Goal: Find specific page/section: Find specific page/section

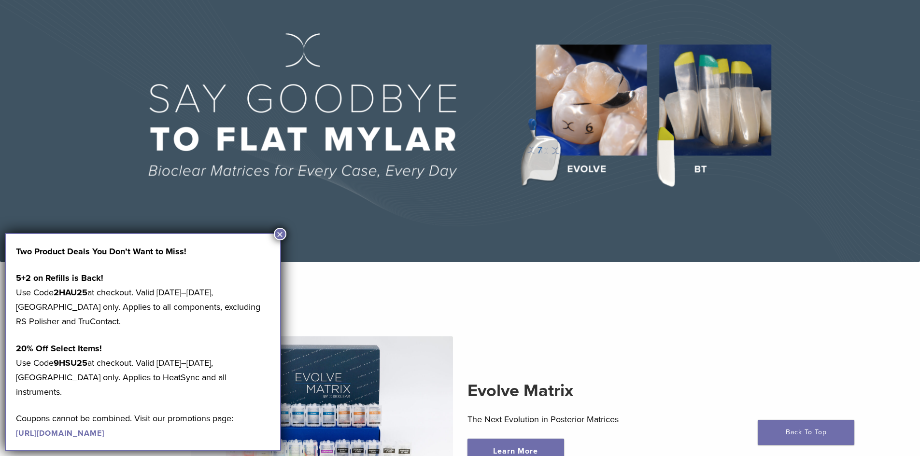
scroll to position [97, 0]
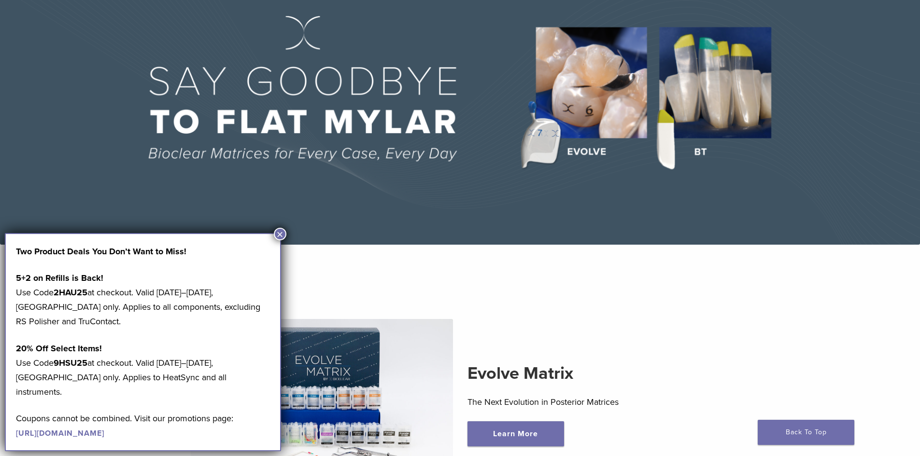
click at [279, 231] on button "×" at bounding box center [280, 234] width 13 height 13
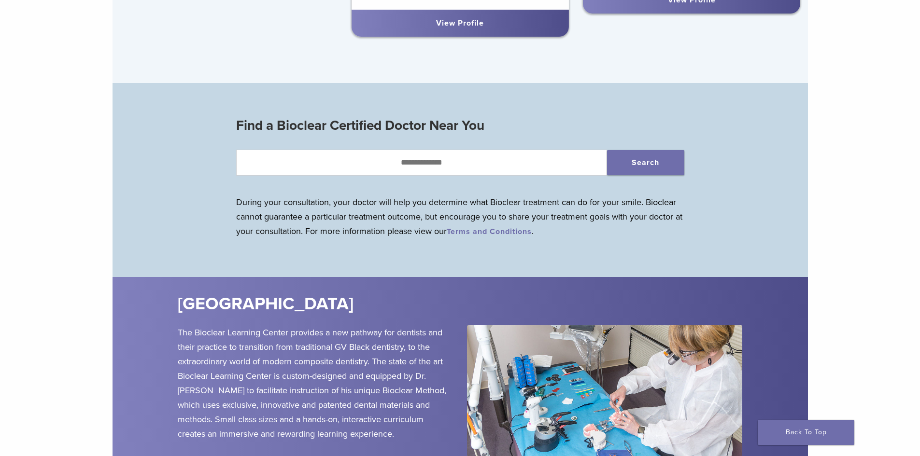
scroll to position [966, 0]
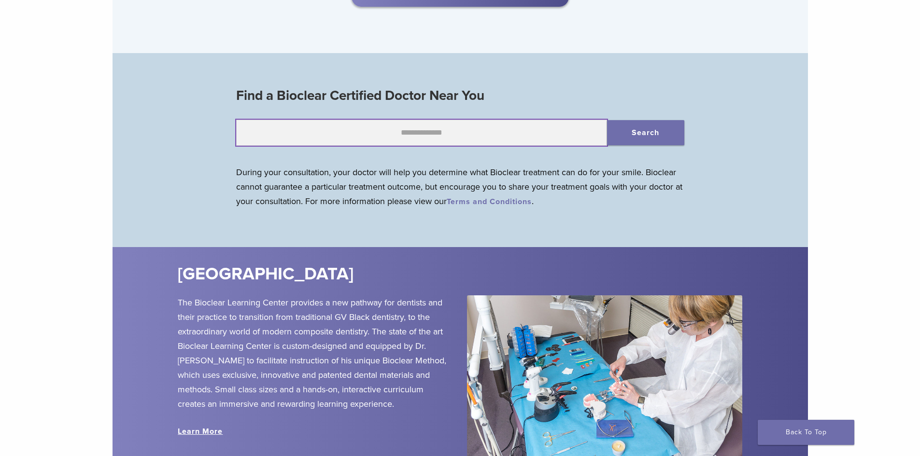
click at [425, 137] on input "text" at bounding box center [421, 133] width 371 height 26
type input "**********"
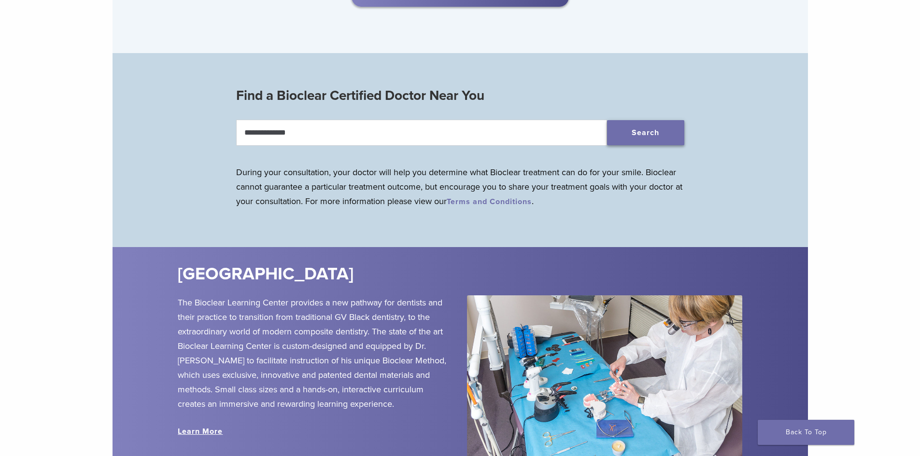
click at [645, 131] on button "Search" at bounding box center [645, 132] width 77 height 25
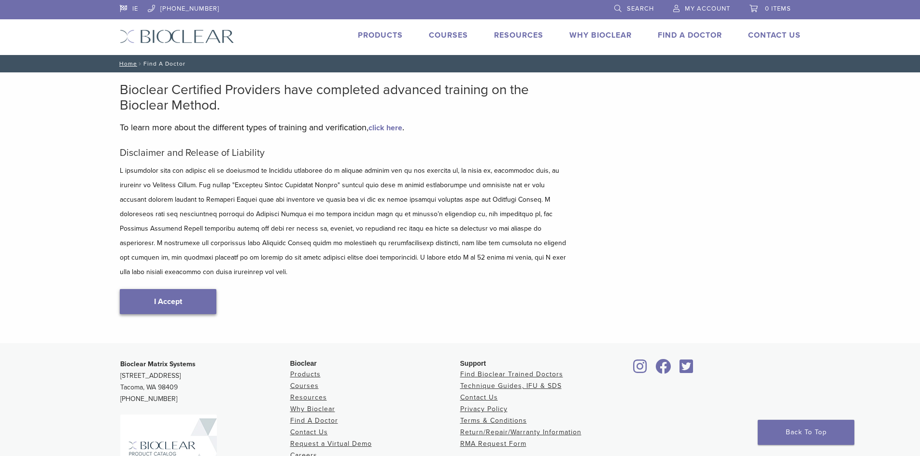
click at [178, 289] on link "I Accept" at bounding box center [168, 301] width 97 height 25
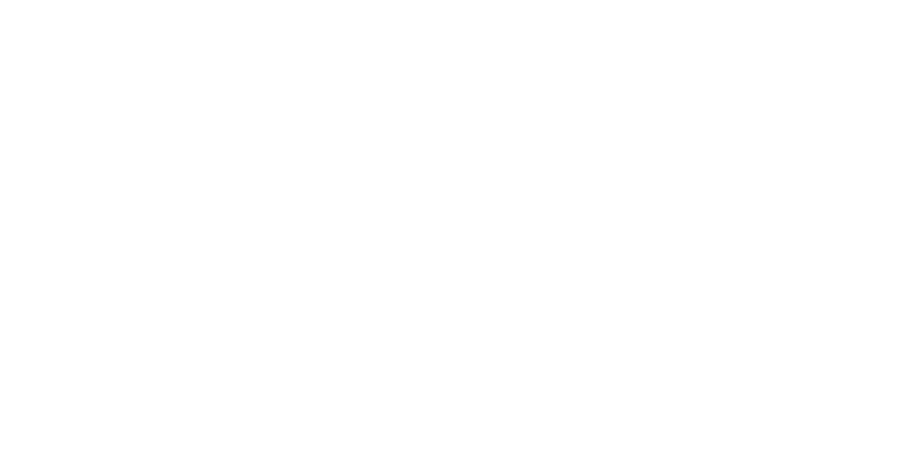
scroll to position [193, 0]
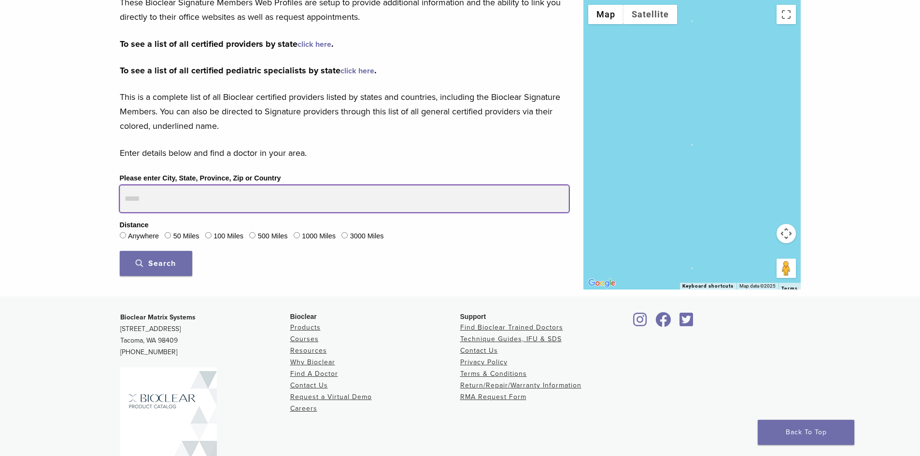
click at [152, 206] on input "Please enter City, State, Province, Zip or Country" at bounding box center [344, 198] width 449 height 27
click at [120, 251] on button "Search" at bounding box center [156, 263] width 72 height 25
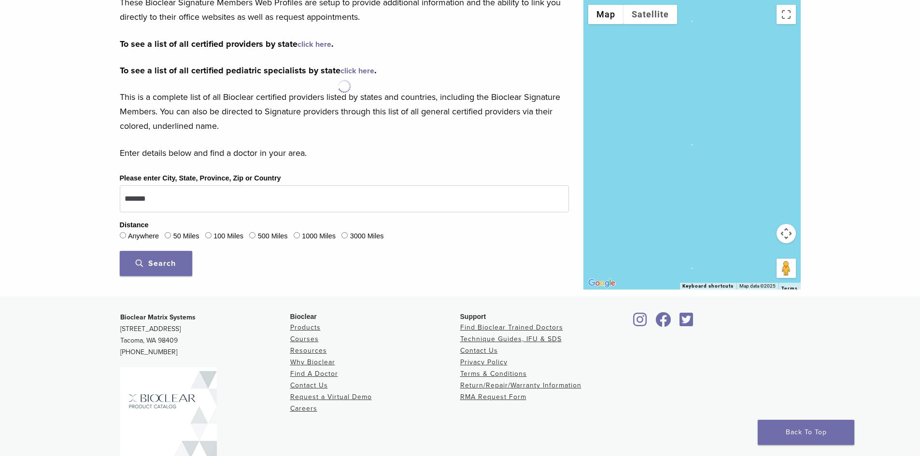
click at [145, 261] on span "Search" at bounding box center [156, 264] width 40 height 10
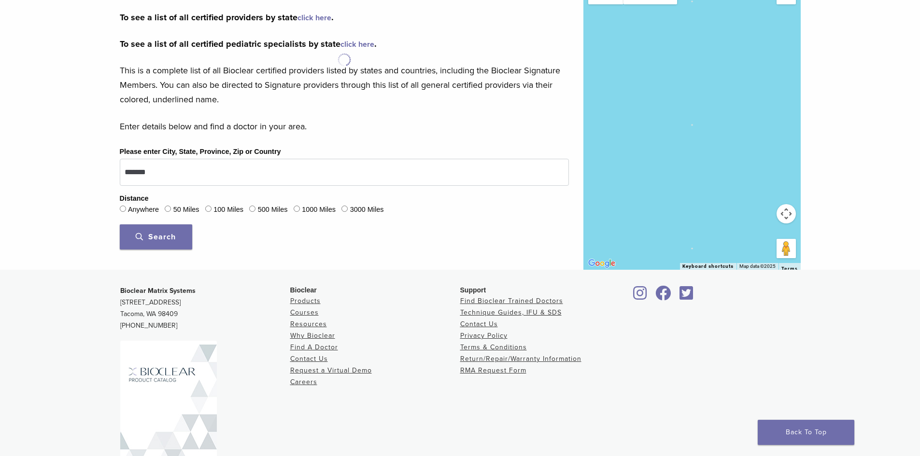
scroll to position [264, 0]
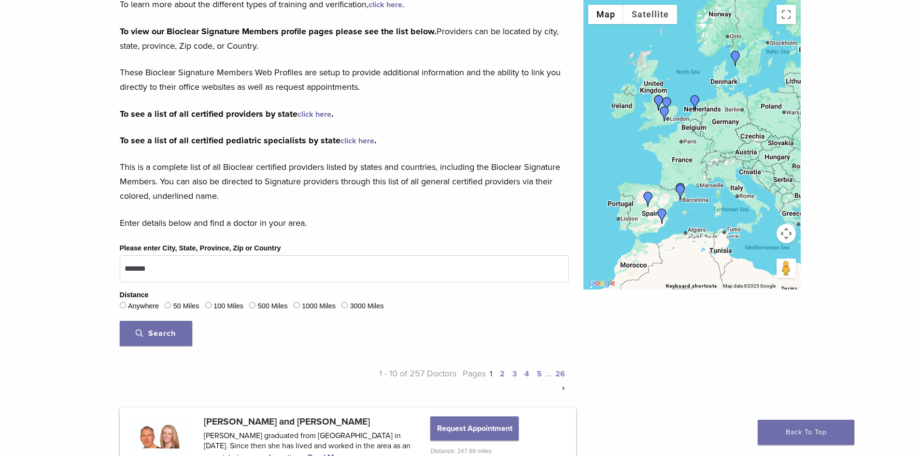
scroll to position [193, 0]
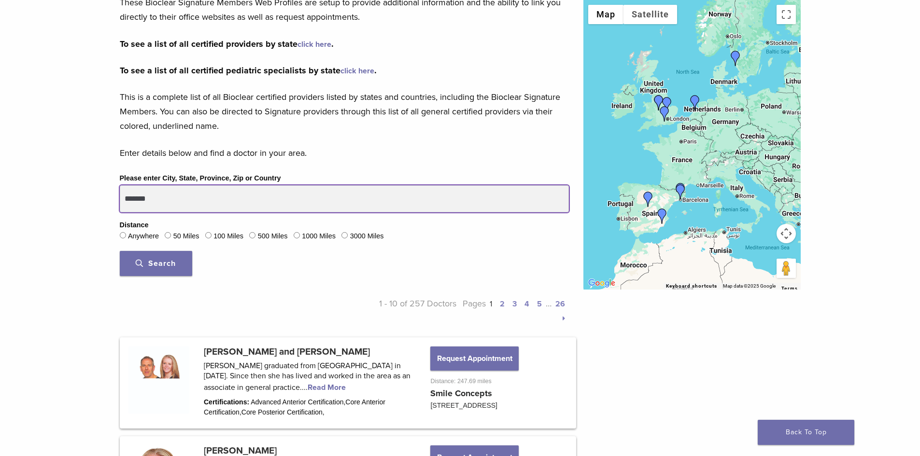
drag, startPoint x: 165, startPoint y: 199, endPoint x: -59, endPoint y: 178, distance: 224.7
type input "******"
click at [120, 251] on button "Search" at bounding box center [156, 263] width 72 height 25
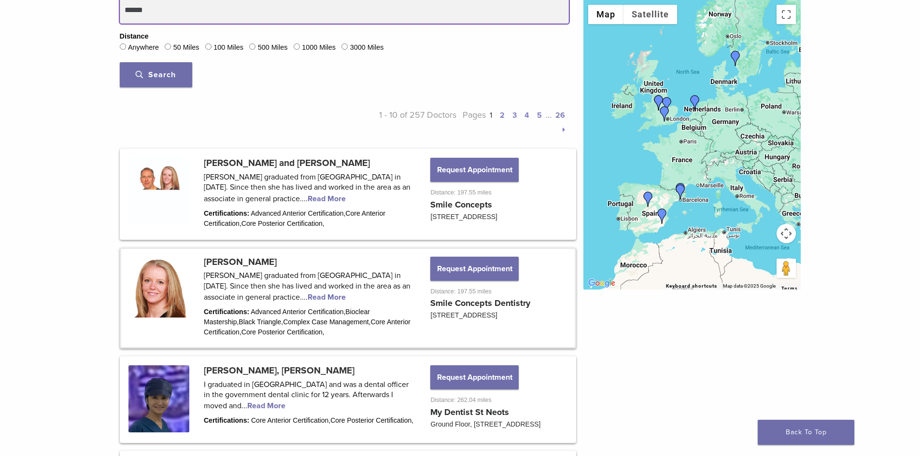
scroll to position [386, 0]
